Goal: Entertainment & Leisure: Consume media (video, audio)

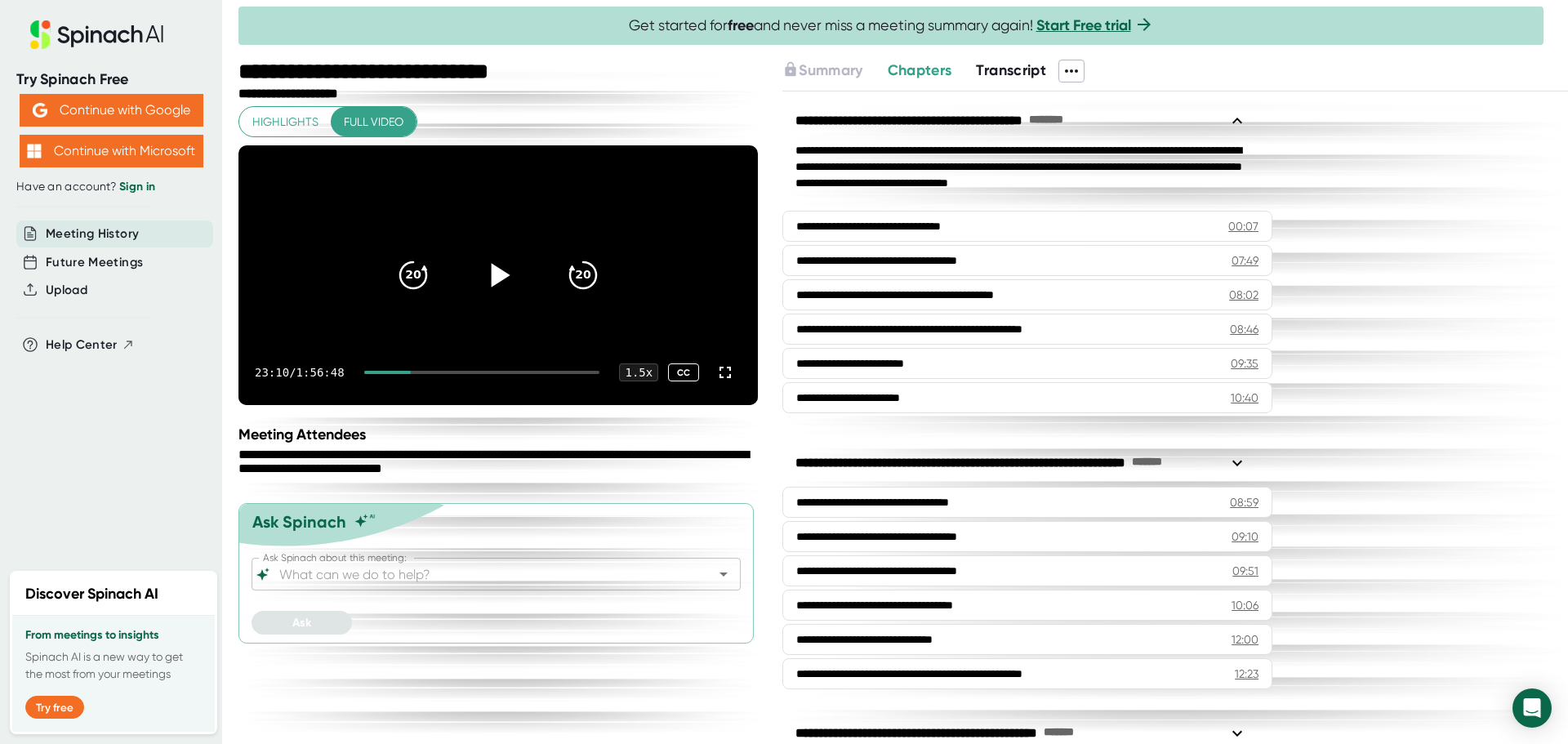
click at [504, 286] on icon at bounding box center [499, 276] width 41 height 41
click at [520, 443] on div "Meeting Attendees" at bounding box center [500, 434] width 523 height 18
click at [727, 382] on icon at bounding box center [725, 372] width 20 height 20
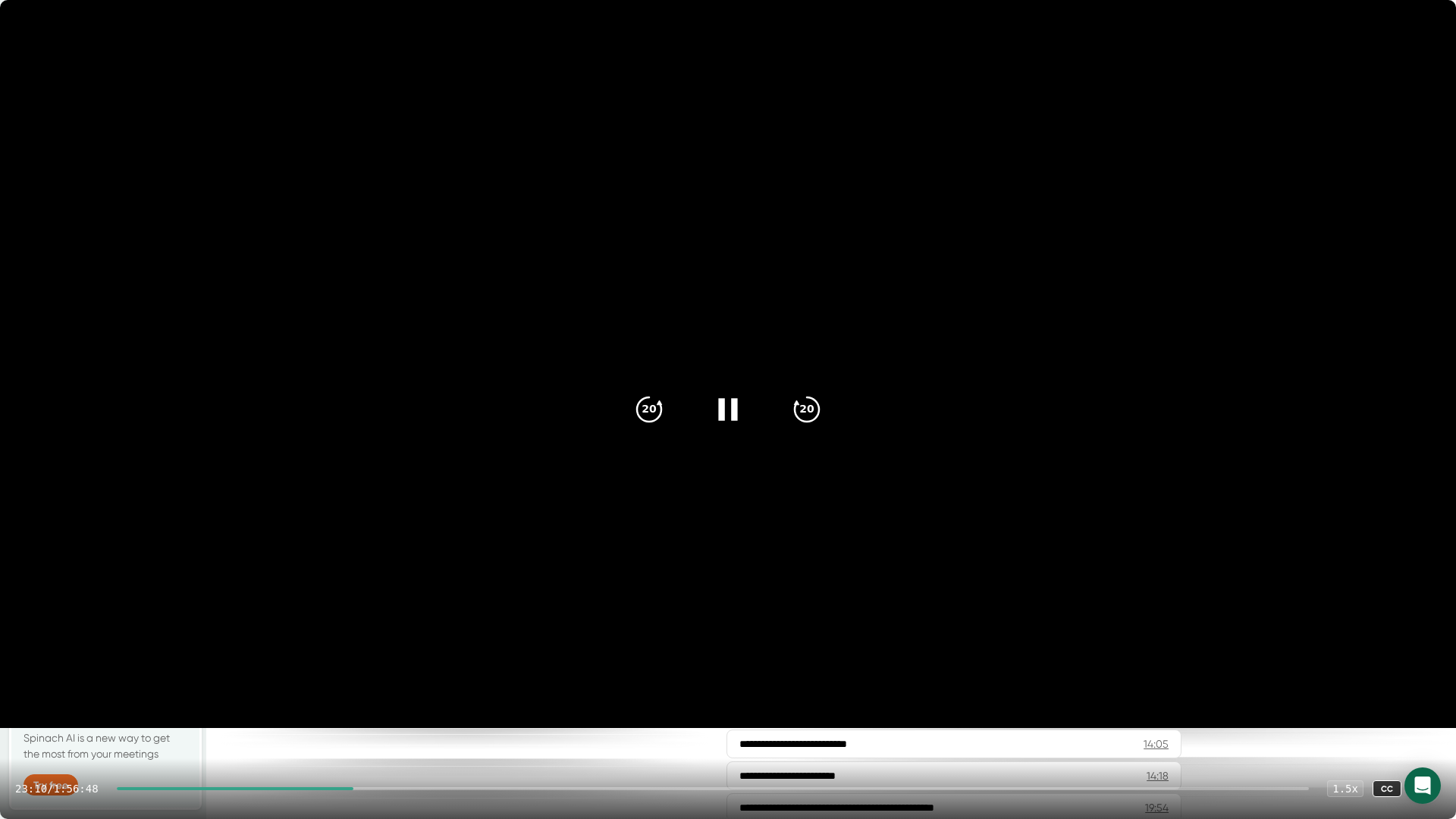
click at [1420, 690] on icon at bounding box center [1425, 789] width 18 height 18
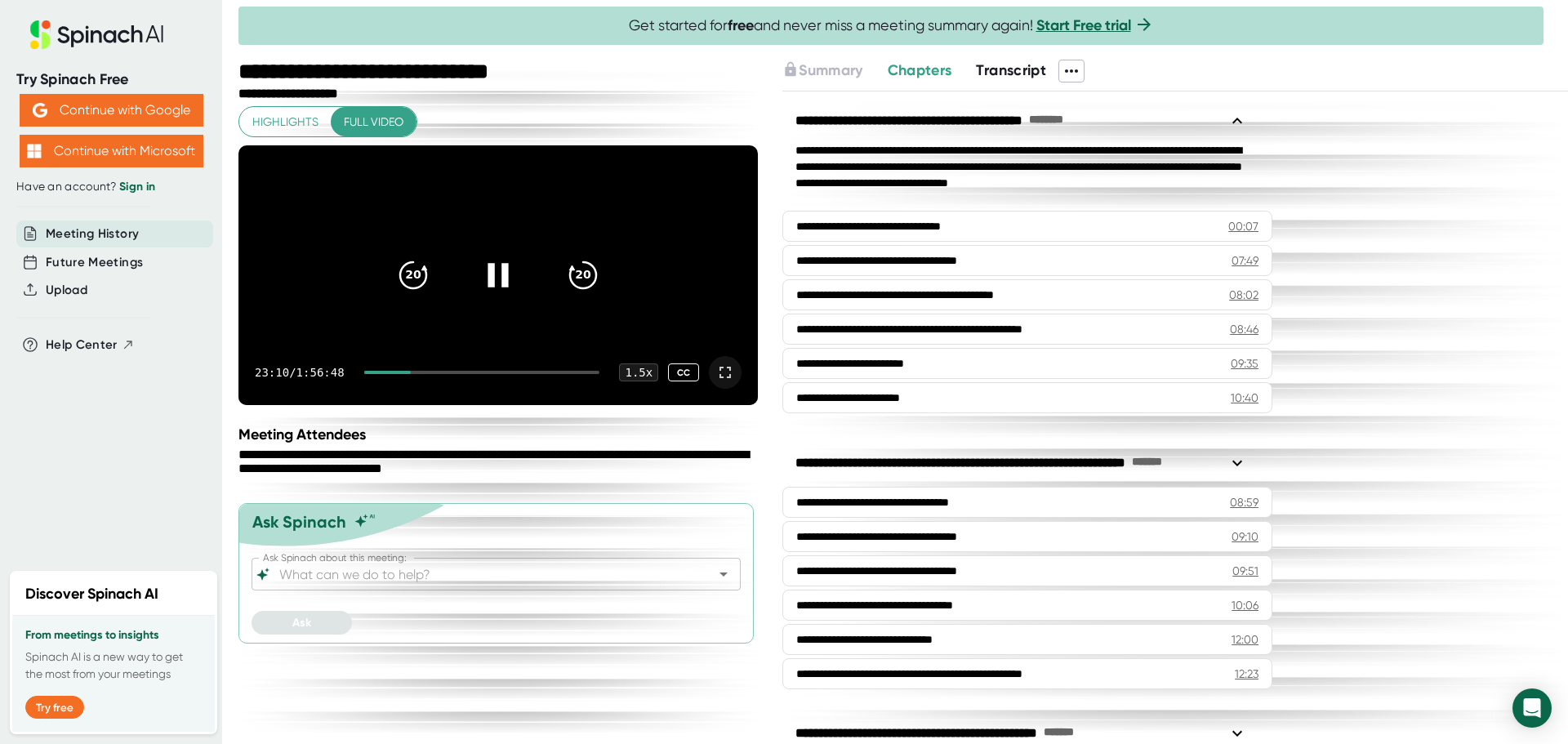
click at [495, 289] on icon at bounding box center [499, 276] width 41 height 41
click at [495, 287] on icon at bounding box center [501, 275] width 19 height 23
click at [411, 374] on div at bounding box center [388, 372] width 47 height 4
click at [412, 374] on div at bounding box center [482, 372] width 236 height 4
